Goal: Find specific page/section: Find specific page/section

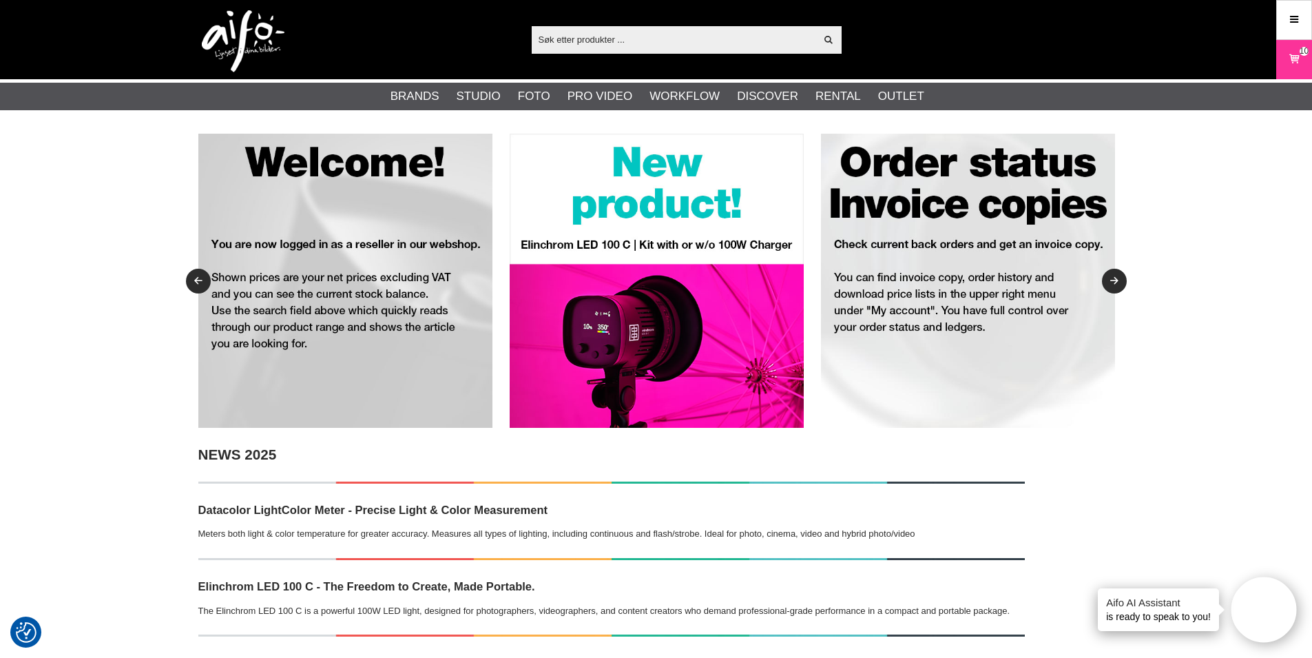
click at [623, 32] on input "text" at bounding box center [674, 39] width 284 height 21
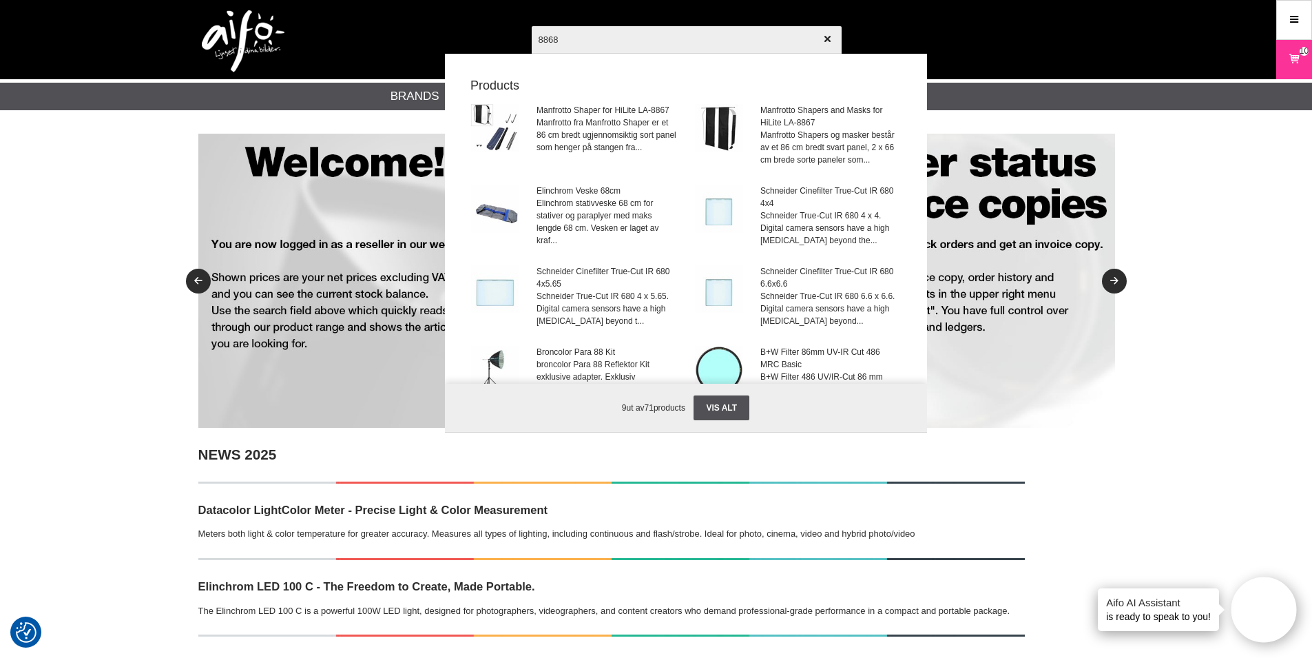
drag, startPoint x: 581, startPoint y: 41, endPoint x: 514, endPoint y: 42, distance: 67.5
click at [514, 42] on div "8868 Vis alt Products Manfrotto Shaper for HiLite LA-8867 Manfrotto fra Manfrot…" at bounding box center [656, 39] width 937 height 79
type input "8868"
click at [588, 118] on span "Manfrotto fra Manfrotto Shaper er et 86 cm bredt ugjennomsiktig sort panel som …" at bounding box center [607, 134] width 140 height 37
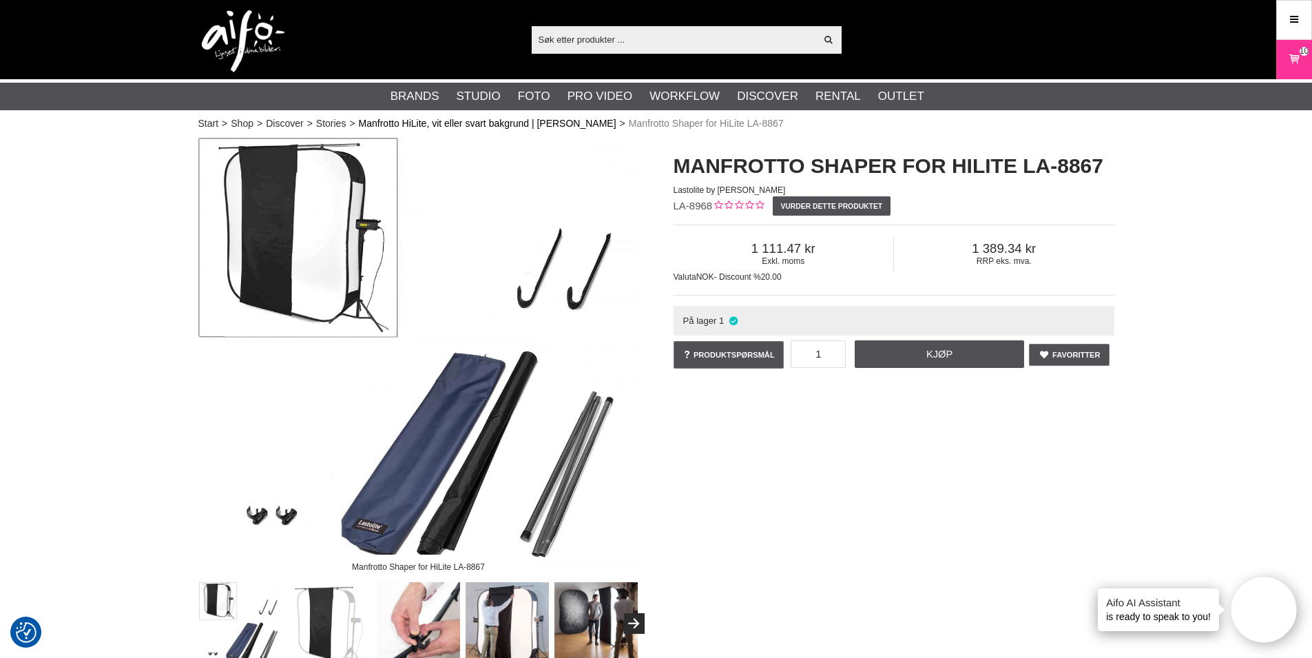
click at [386, 122] on link "Manfrotto HiLite, vit eller svart bakgrund | [PERSON_NAME]" at bounding box center [488, 123] width 258 height 14
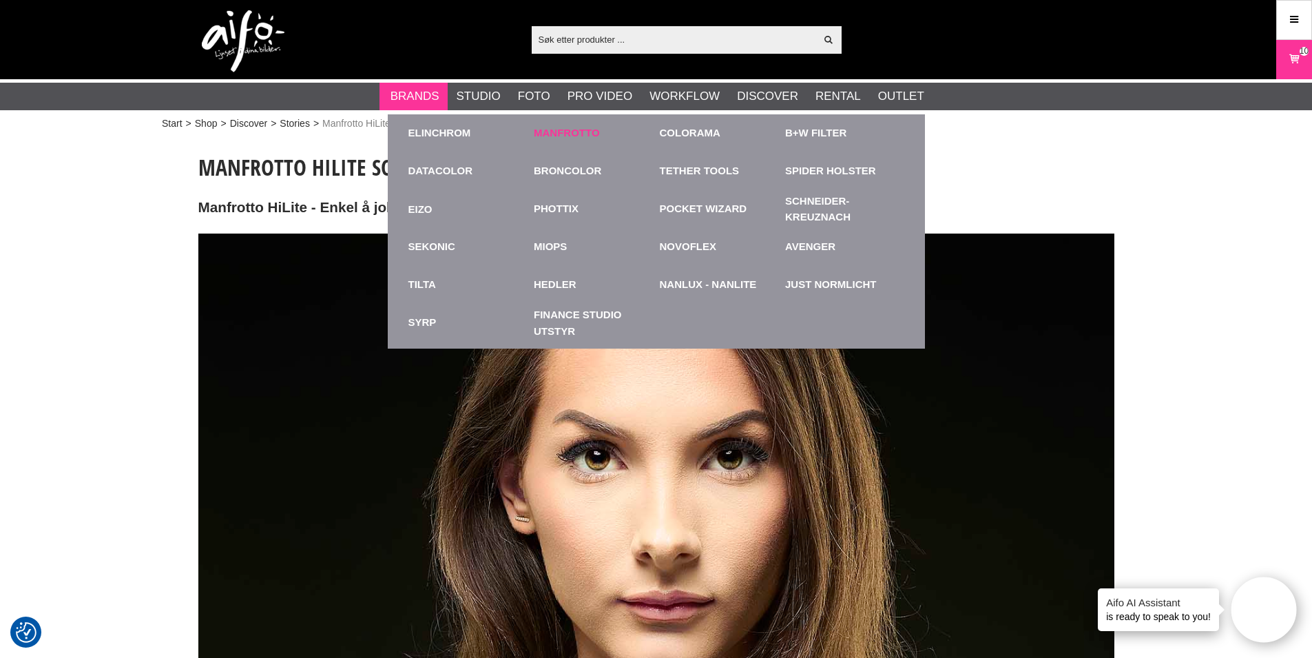
click at [564, 127] on link "Manfrotto" at bounding box center [567, 133] width 66 height 16
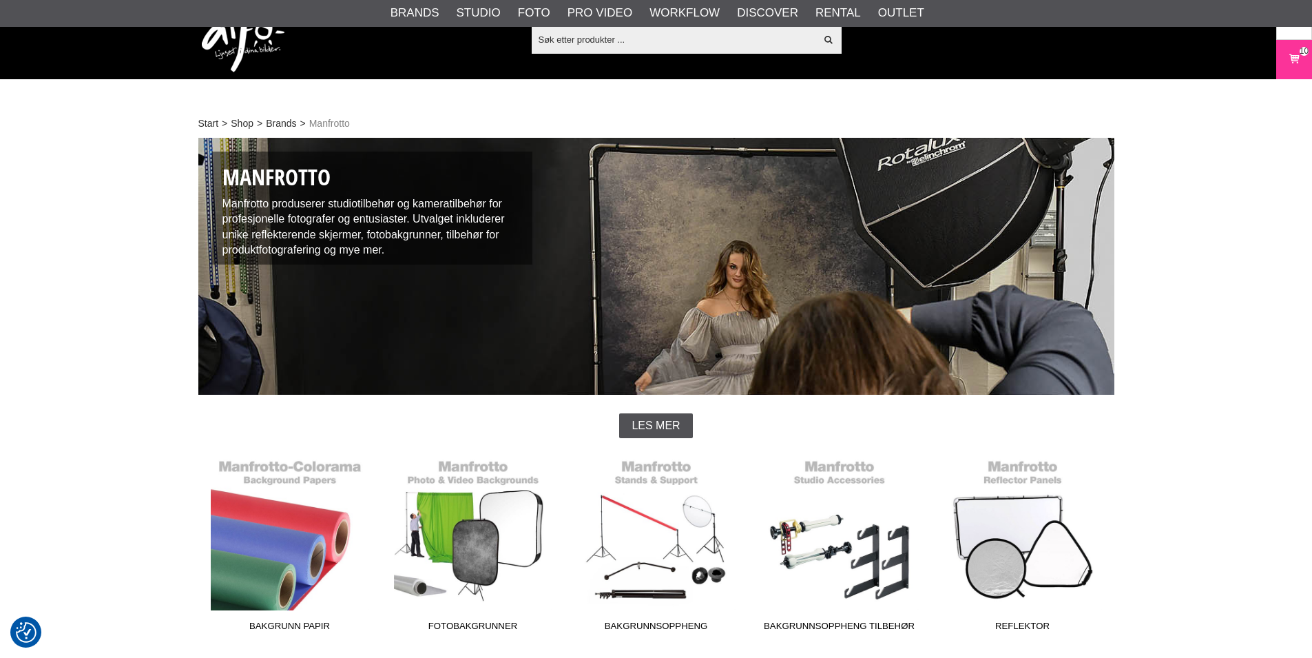
scroll to position [207, 0]
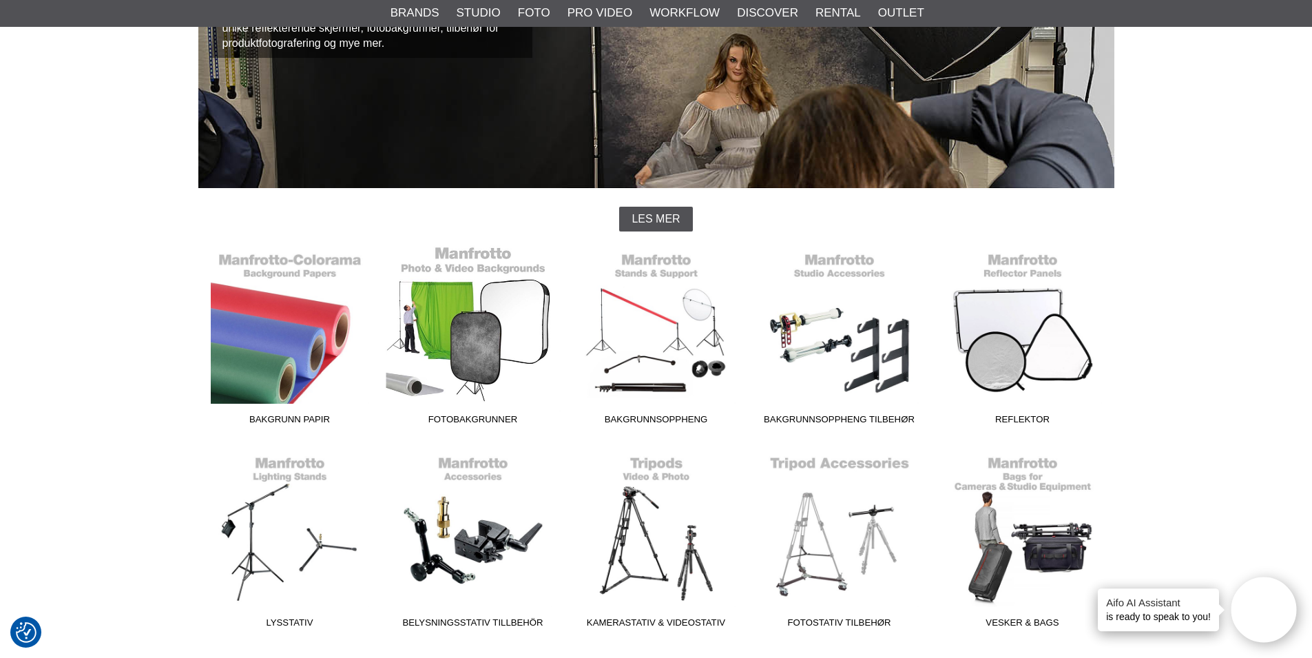
click at [497, 413] on span "Fotobakgrunner" at bounding box center [473, 422] width 183 height 19
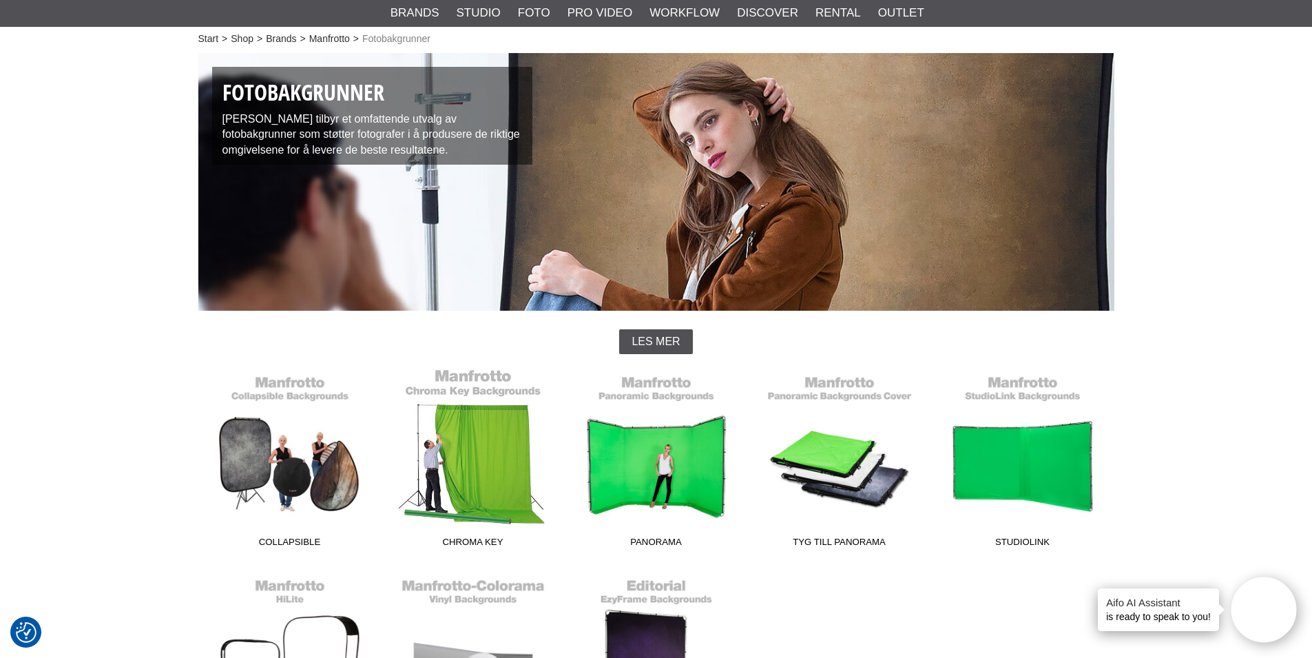
scroll to position [276, 0]
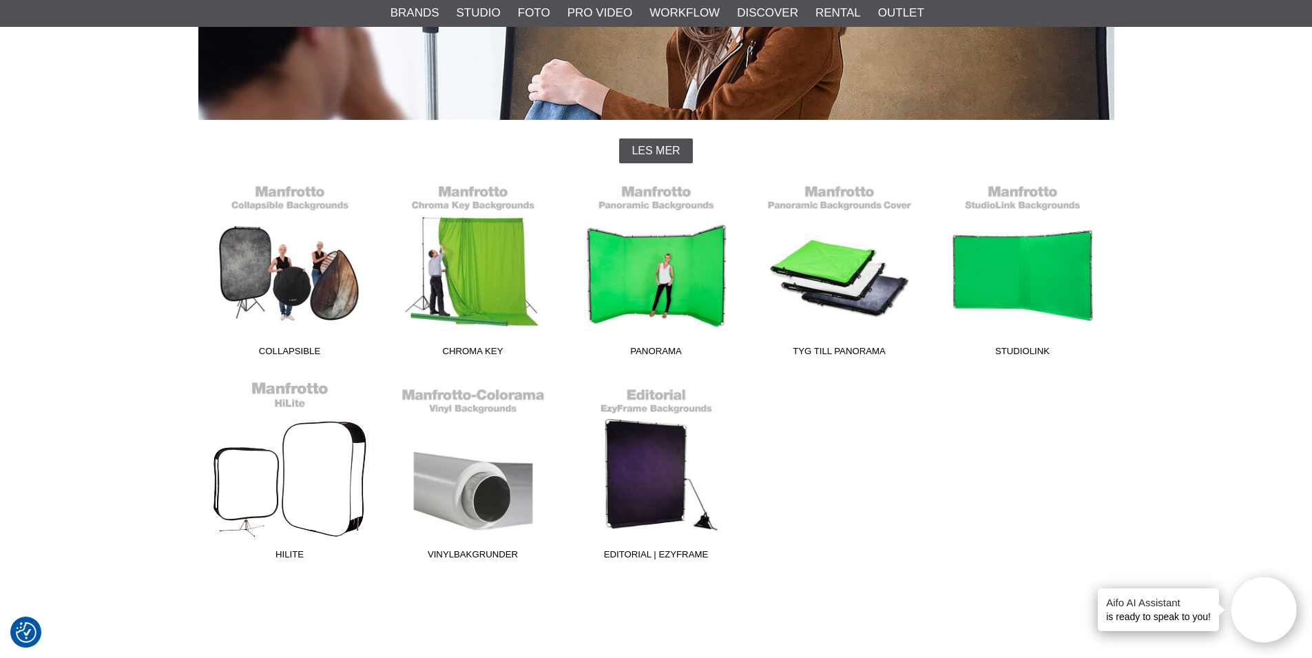
click at [286, 552] on span "HiLite" at bounding box center [289, 557] width 183 height 19
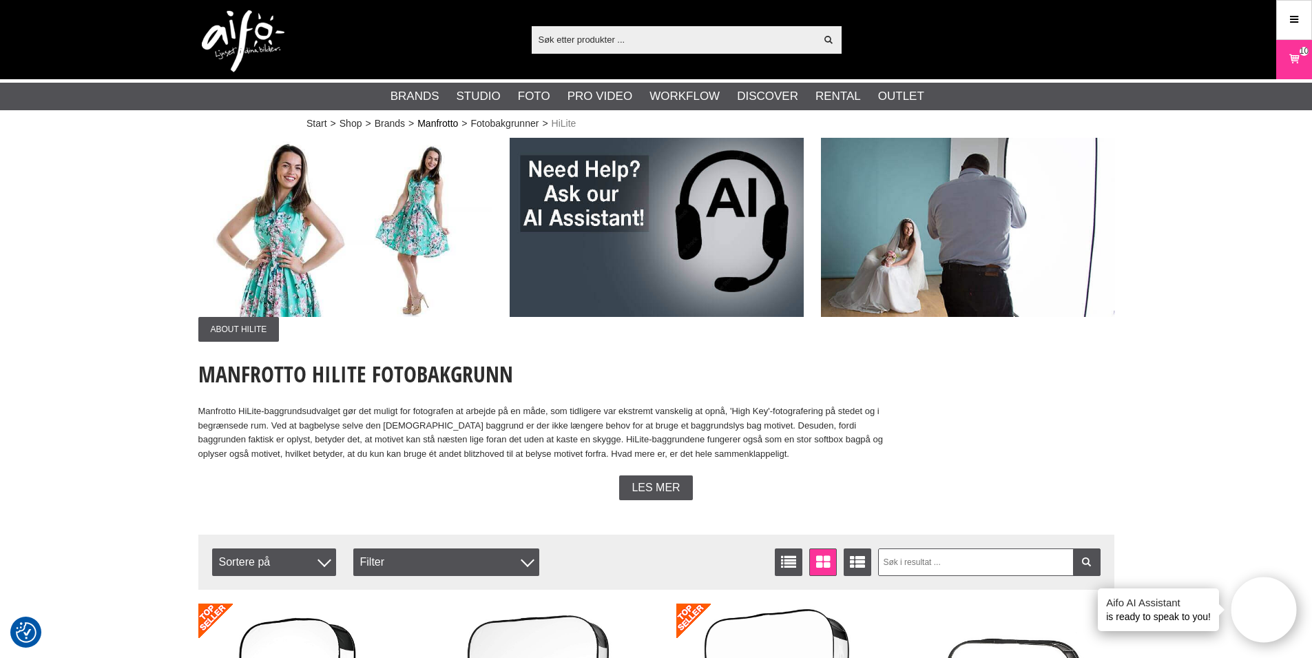
click at [431, 121] on link "Manfrotto" at bounding box center [437, 123] width 41 height 14
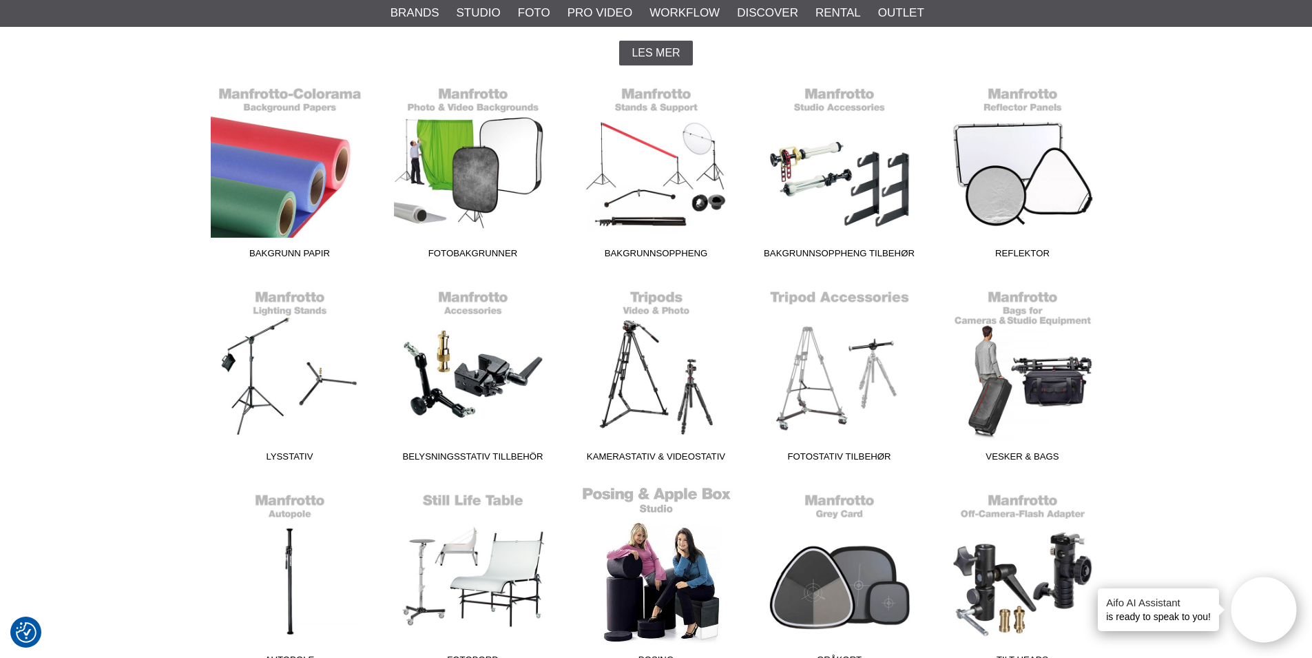
scroll to position [344, 0]
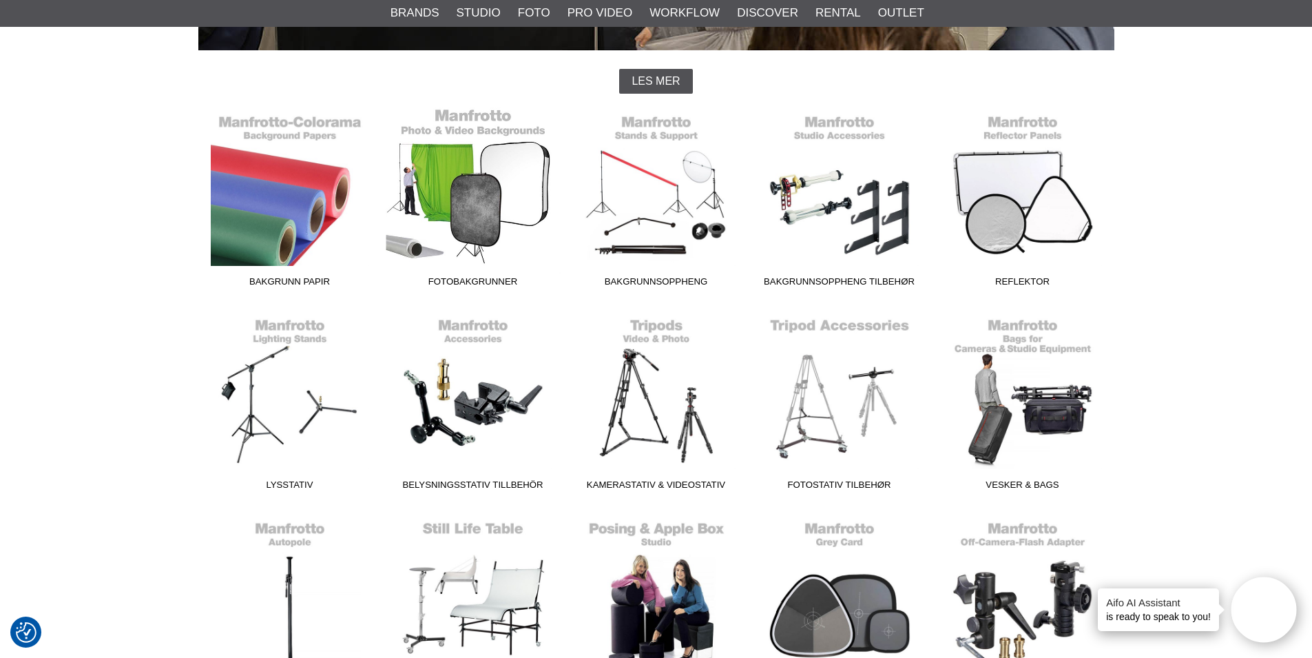
click at [487, 279] on span "Fotobakgrunner" at bounding box center [473, 284] width 183 height 19
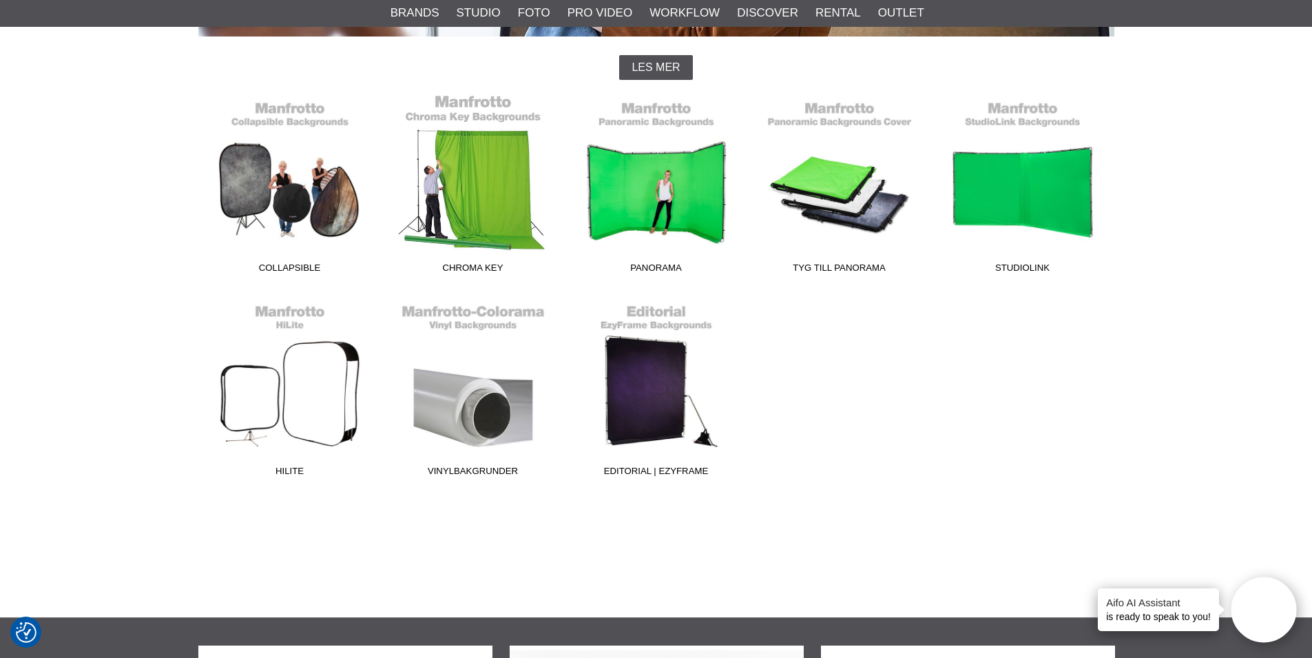
scroll to position [413, 0]
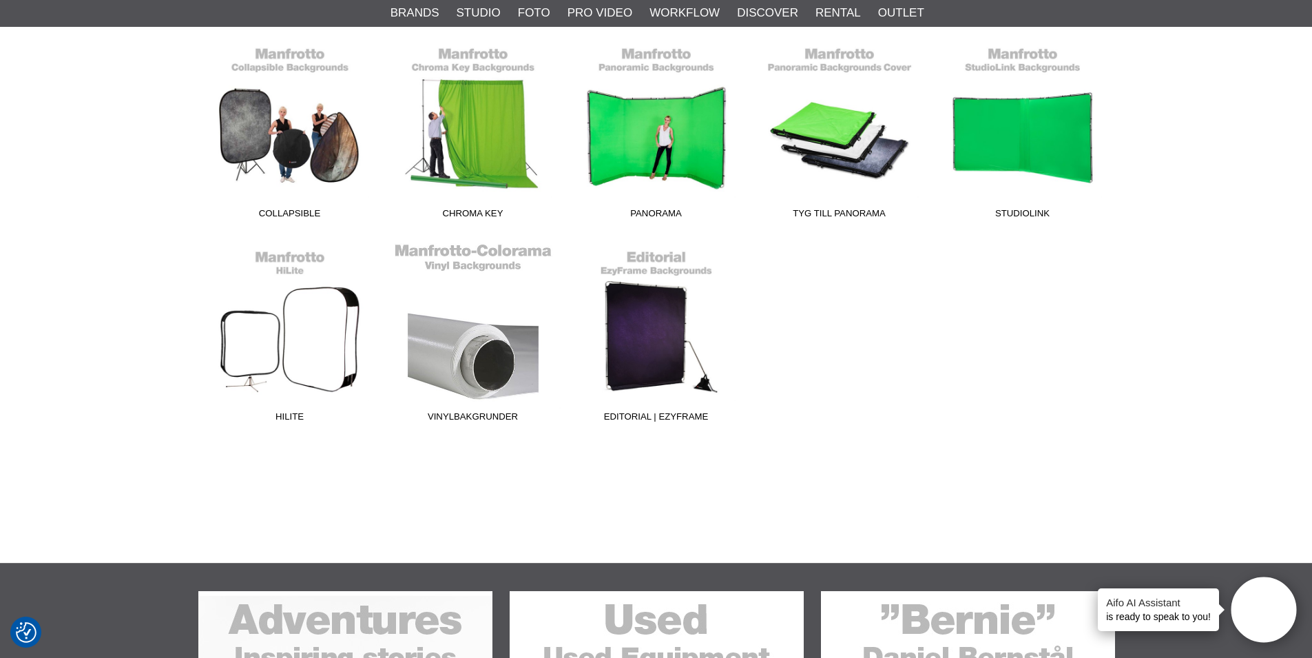
click at [475, 414] on span "Vinylbakgrunder" at bounding box center [473, 419] width 183 height 19
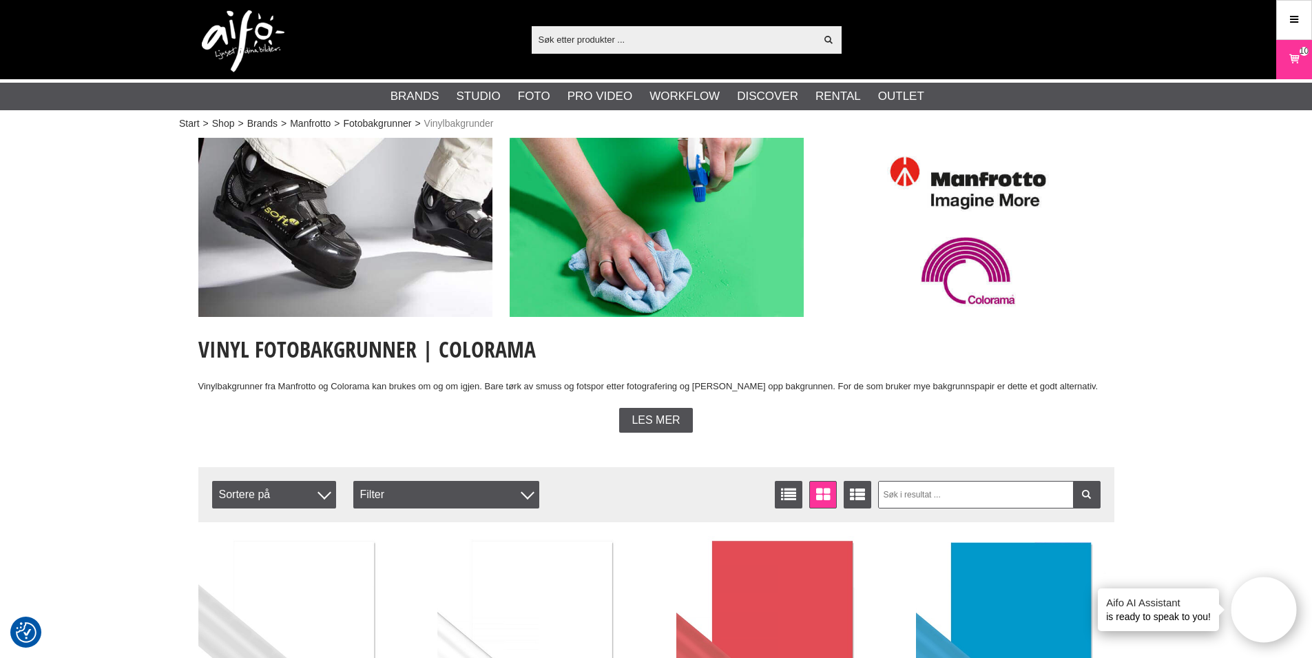
click at [582, 42] on input "text" at bounding box center [674, 39] width 284 height 21
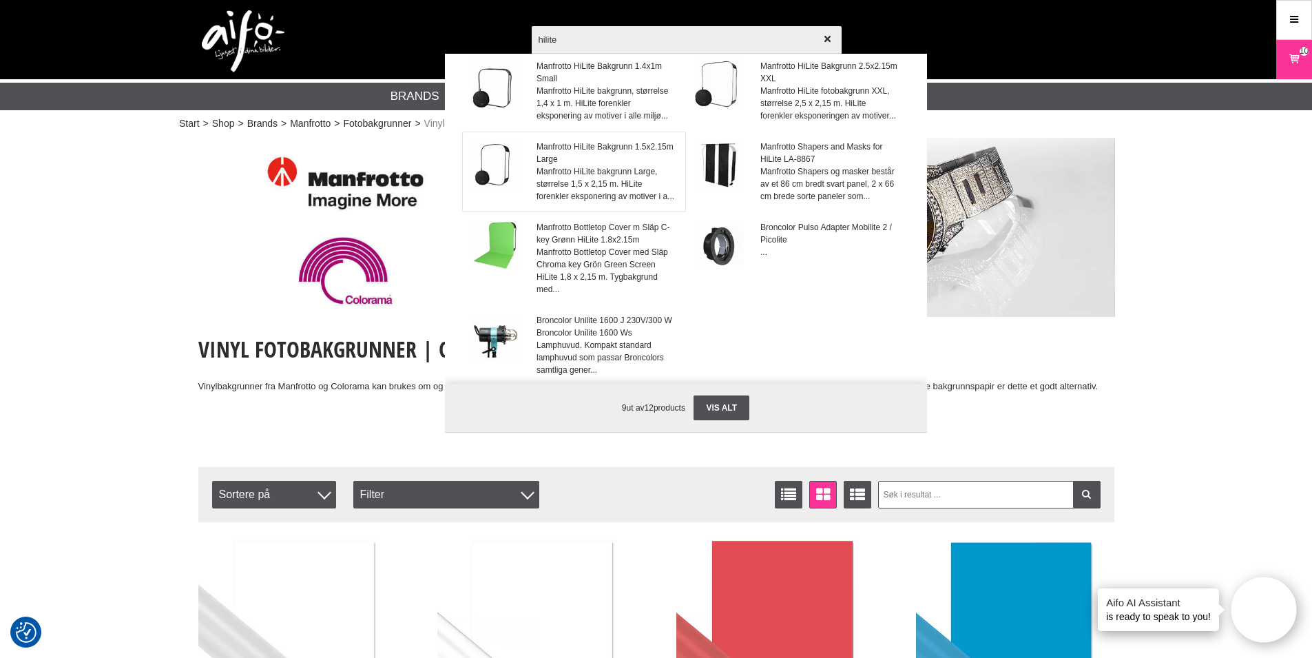
scroll to position [138, 0]
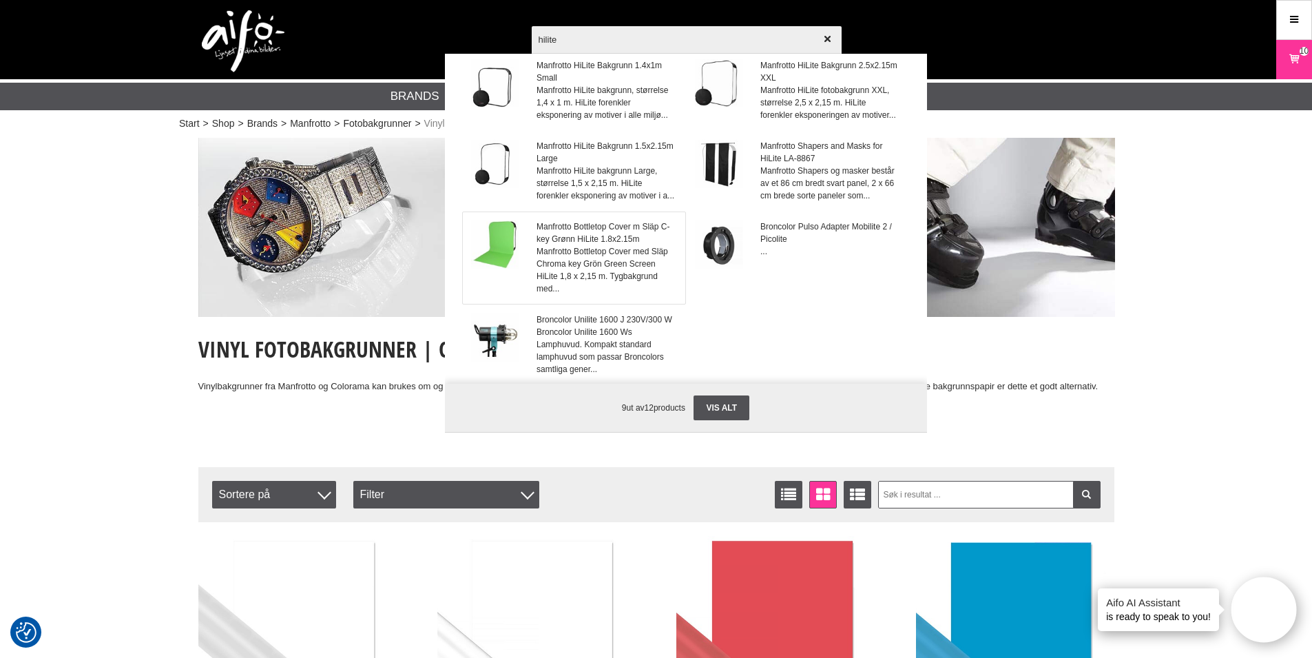
type input "hilite"
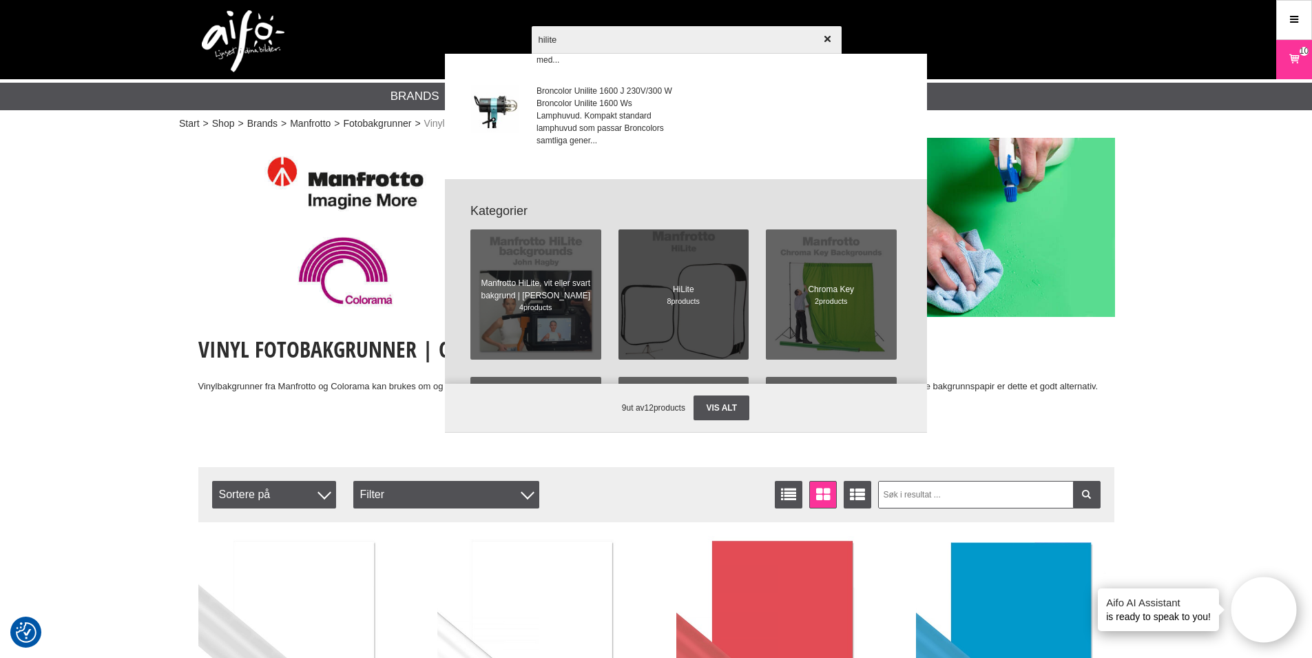
scroll to position [344, 0]
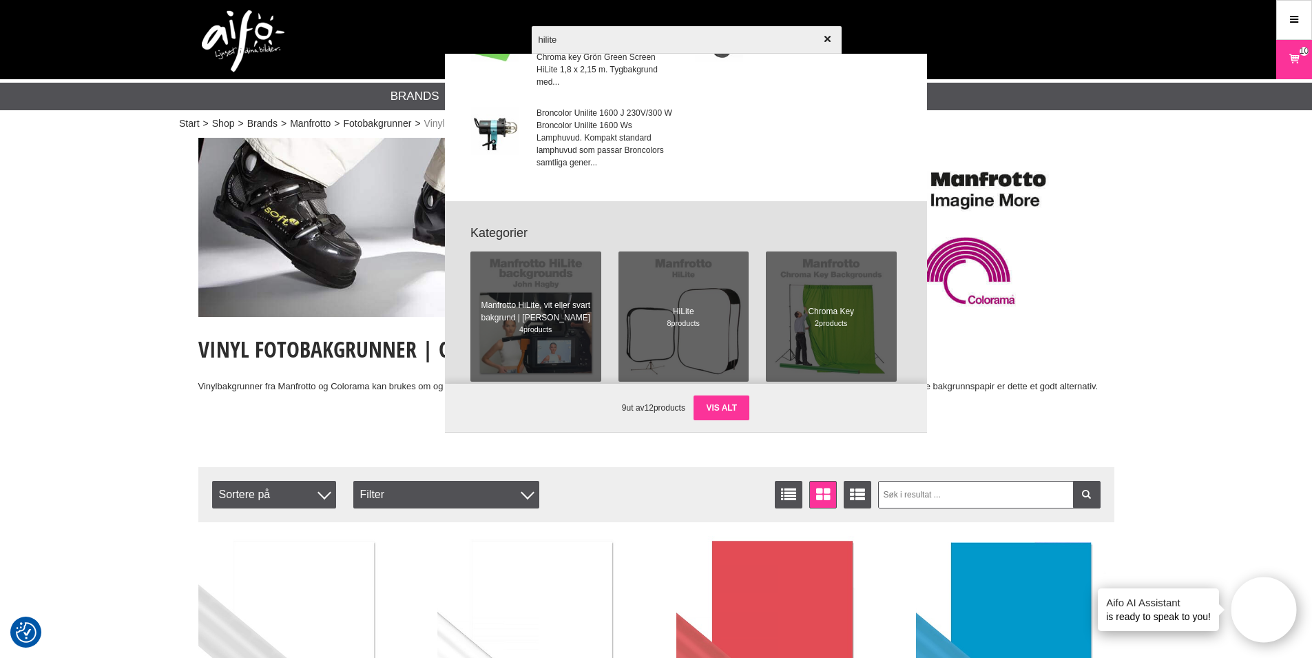
click at [723, 411] on link "Vis alt" at bounding box center [722, 407] width 56 height 25
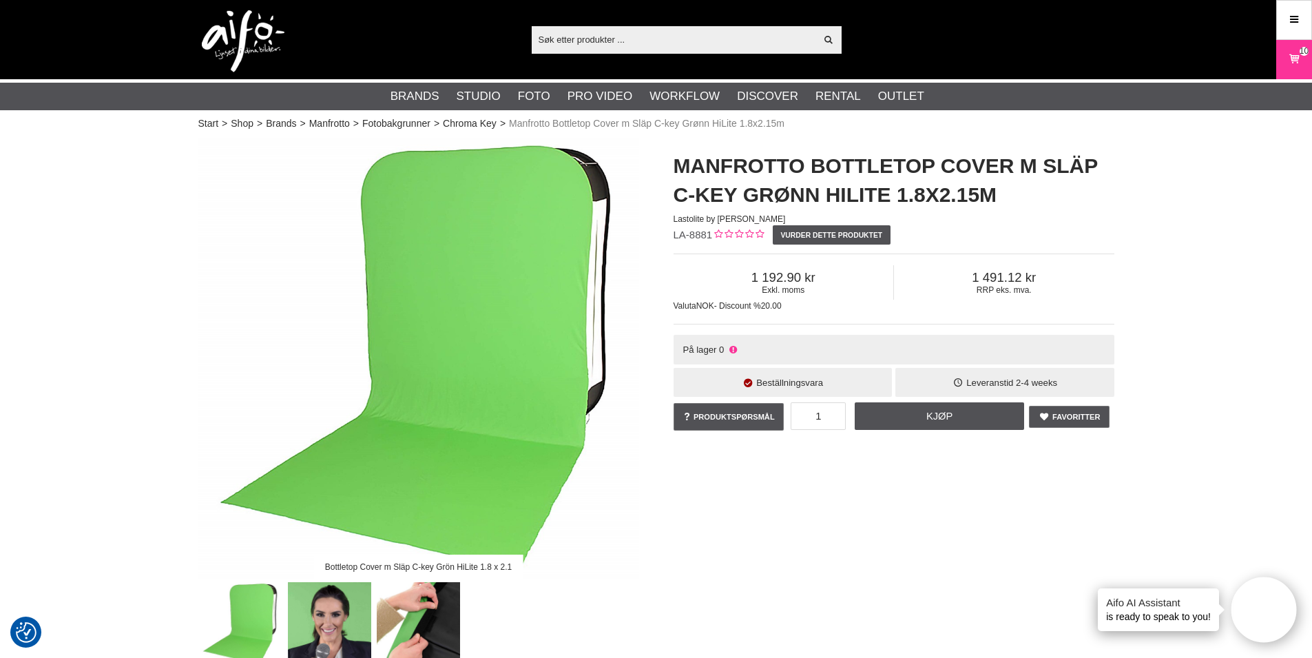
click at [588, 45] on input "text" at bounding box center [674, 39] width 284 height 21
paste input "LL LB8868"
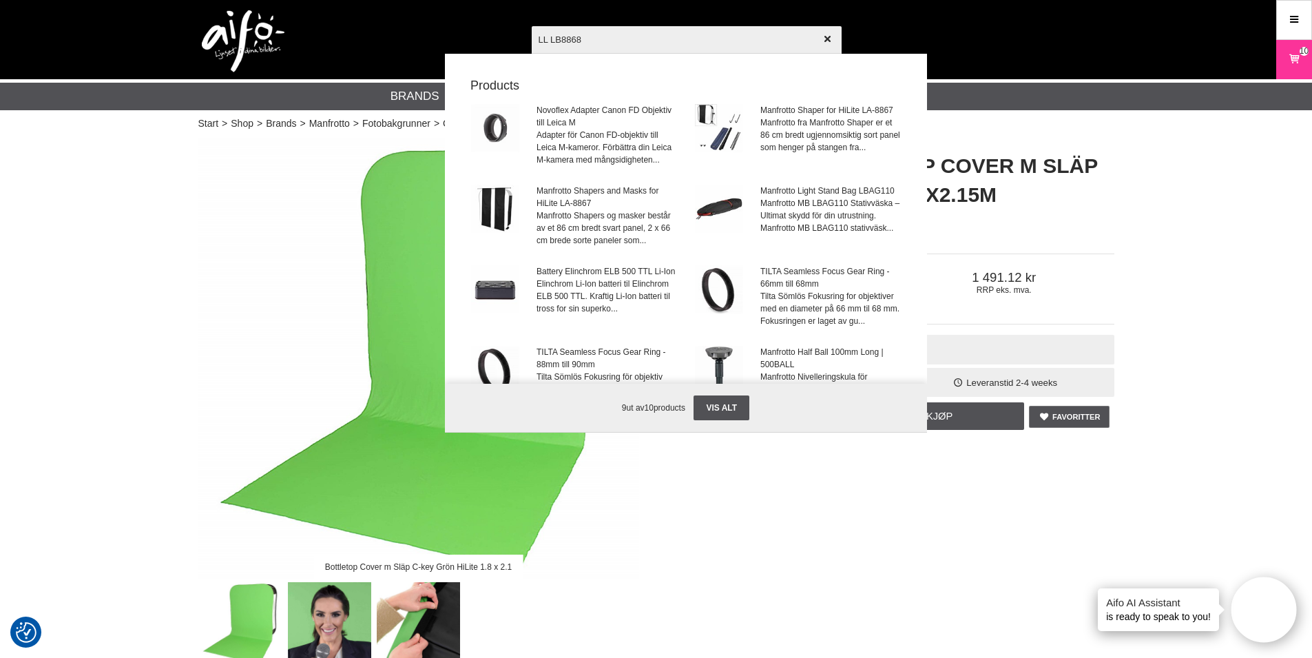
drag, startPoint x: 628, startPoint y: 43, endPoint x: 466, endPoint y: 39, distance: 161.9
click at [466, 39] on div "LL LB8868 Vis alt Products Novoflex Adapter Canon FD Objektiv till Leica M Adap…" at bounding box center [656, 39] width 937 height 79
paste input "Vinyl Train"
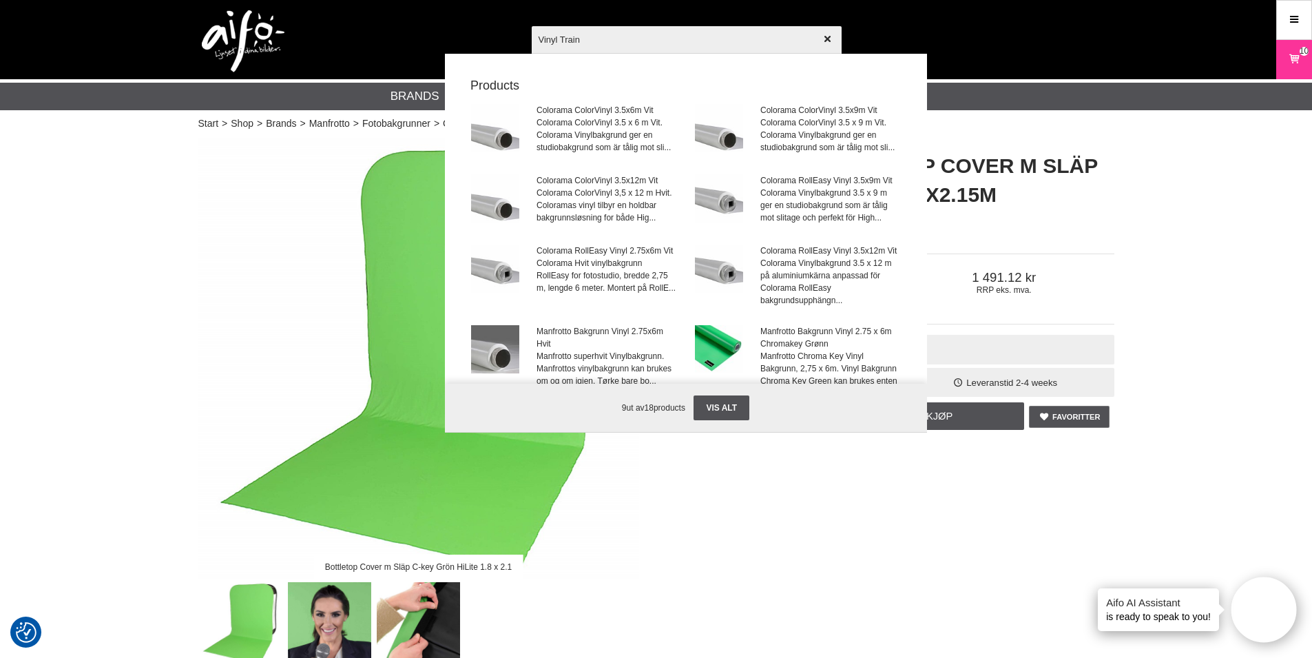
type input "Vinyl Train"
